Goal: Navigation & Orientation: Find specific page/section

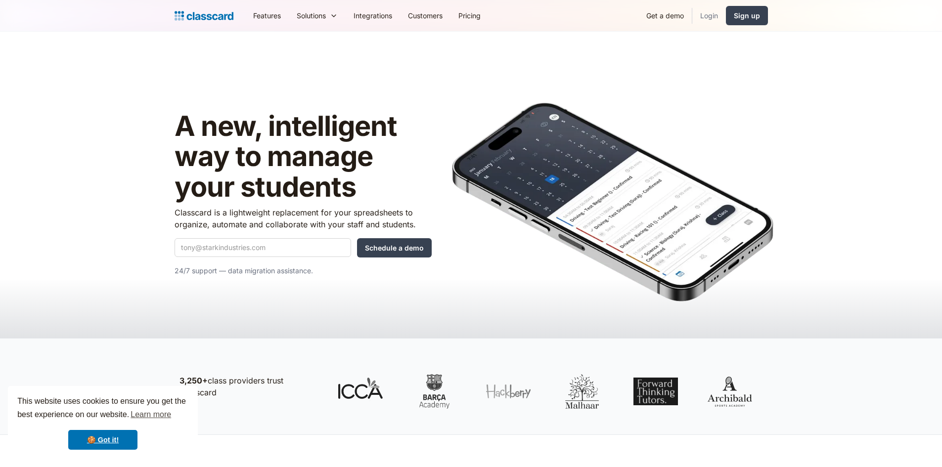
click at [709, 18] on link "Login" at bounding box center [709, 15] width 34 height 22
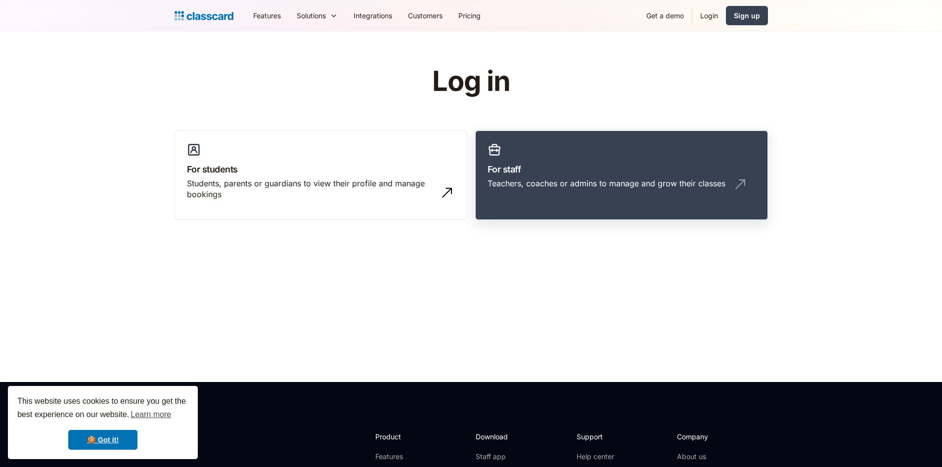
click at [661, 165] on h3 "For staff" at bounding box center [621, 169] width 268 height 13
